Goal: Task Accomplishment & Management: Manage account settings

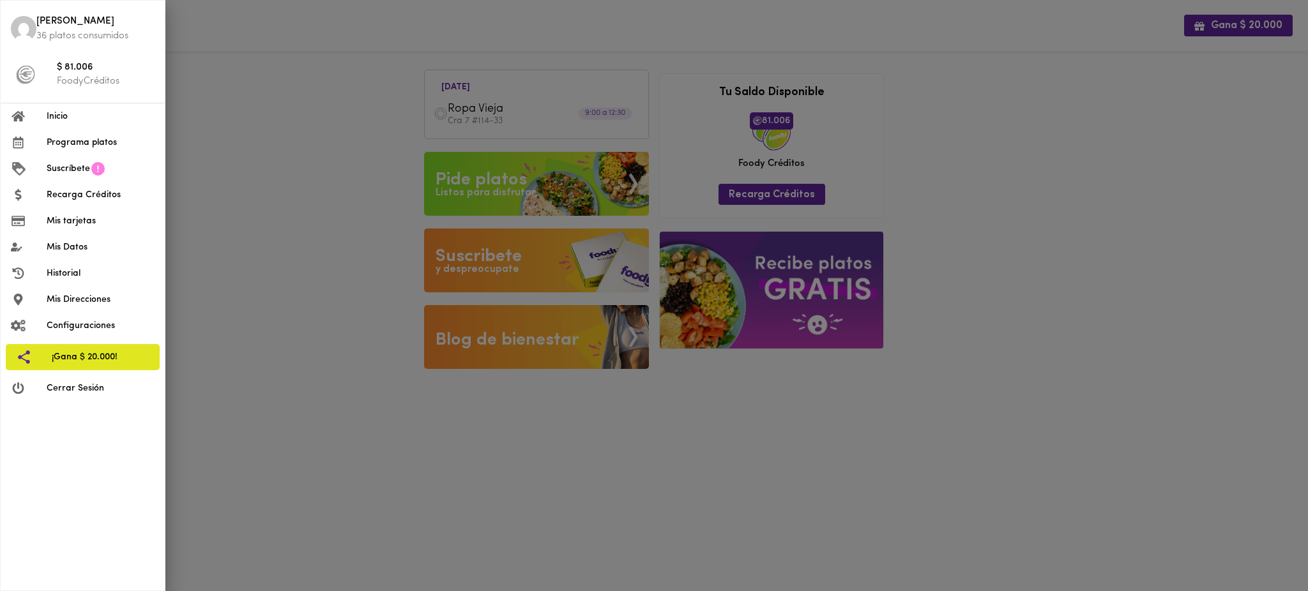
click at [72, 391] on span "Cerrar Sesión" at bounding box center [101, 388] width 108 height 13
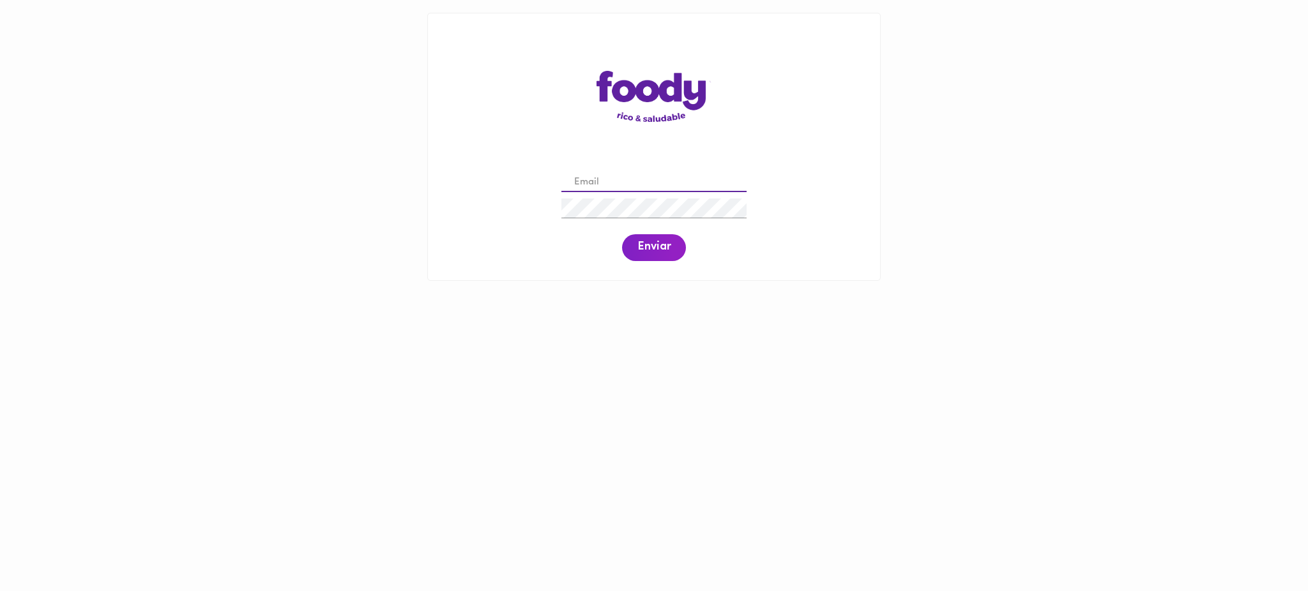
click at [655, 182] on input "email" at bounding box center [653, 183] width 185 height 20
paste input "geraldined0904@gmail.com"
type input "geraldined0904@gmail.com"
click at [662, 254] on span "Enviar" at bounding box center [653, 248] width 33 height 14
